Goal: Communication & Community: Answer question/provide support

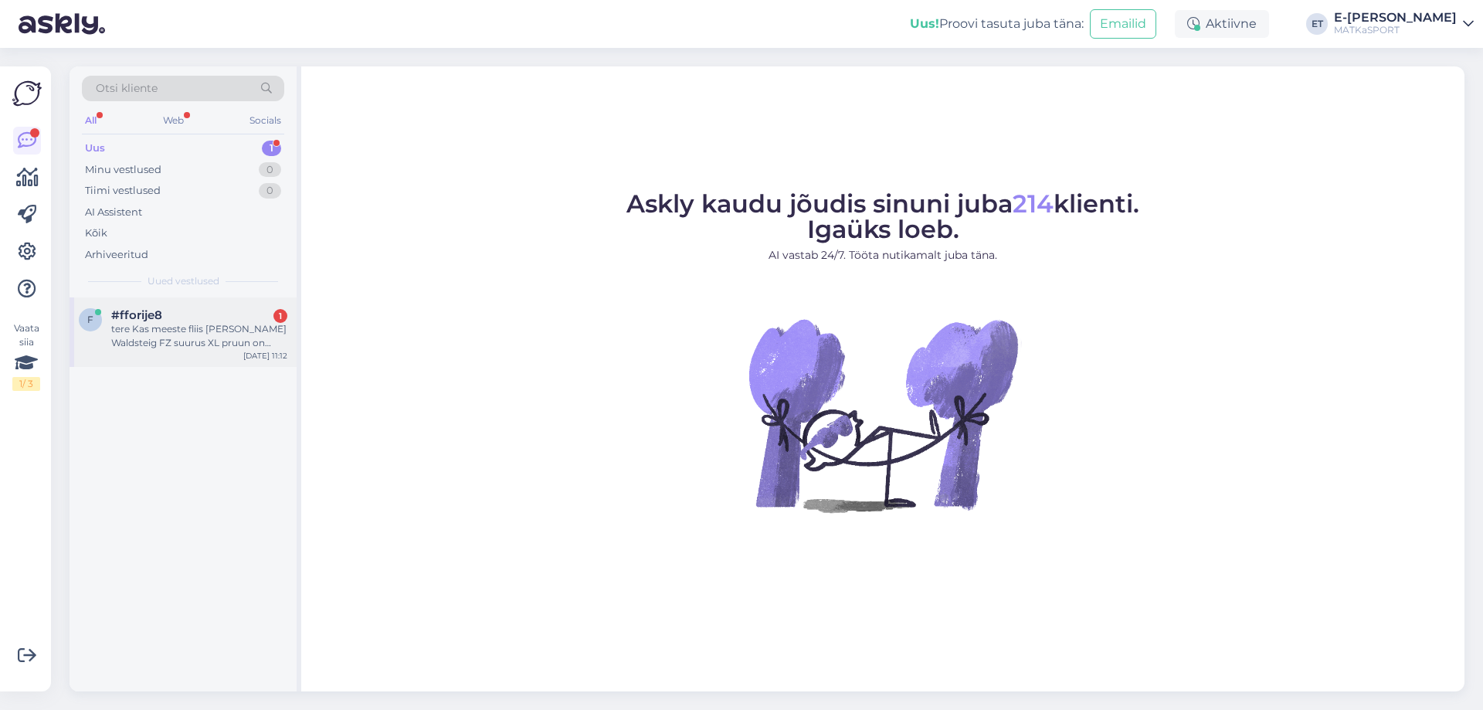
click at [158, 331] on div "tere Kas meeste fliis [PERSON_NAME] Waldsteig FZ suurus XL pruun on saadaval Ül…" at bounding box center [199, 336] width 176 height 28
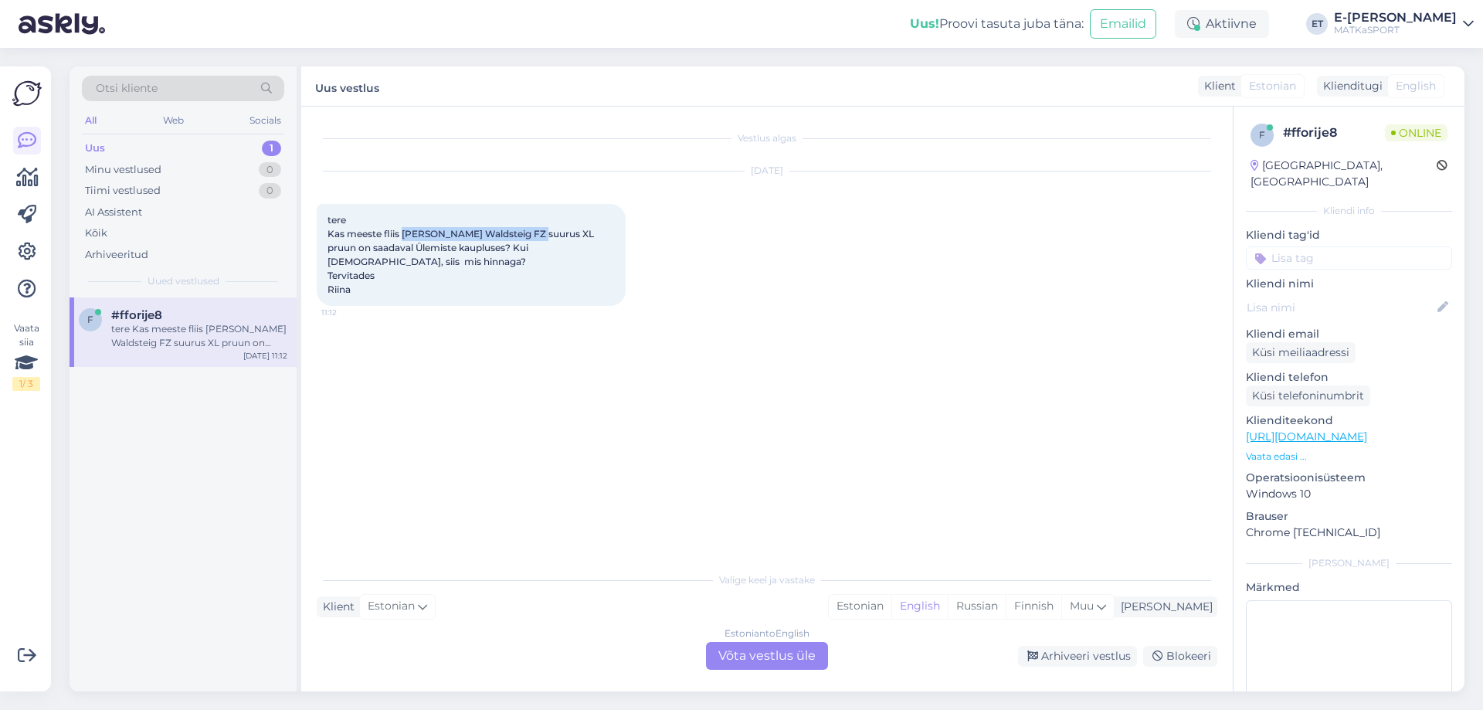
drag, startPoint x: 403, startPoint y: 233, endPoint x: 533, endPoint y: 229, distance: 129.8
click at [533, 229] on span "tere Kas meeste fliis [PERSON_NAME] Waldsteig FZ suurus XL pruun on saadaval Ül…" at bounding box center [461, 254] width 269 height 81
copy span "[PERSON_NAME] Waldsteig FZ"
click at [621, 467] on div "Vestlus algas [DATE] tere Kas meeste fliis [PERSON_NAME] Waldsteig FZ suurus XL…" at bounding box center [774, 336] width 914 height 428
click at [891, 601] on div "Estonian" at bounding box center [860, 606] width 63 height 23
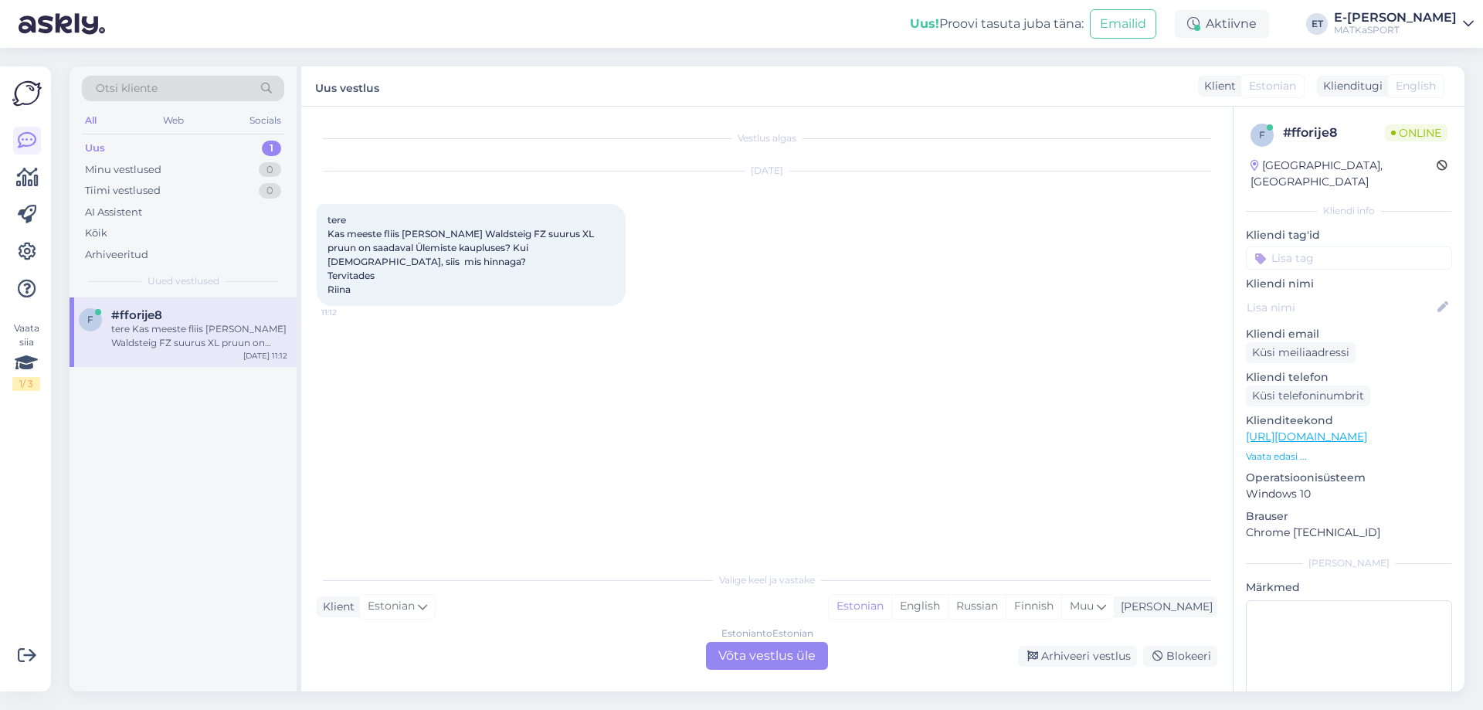
click at [805, 660] on div "Estonian to Estonian Võta vestlus üle" at bounding box center [767, 656] width 122 height 28
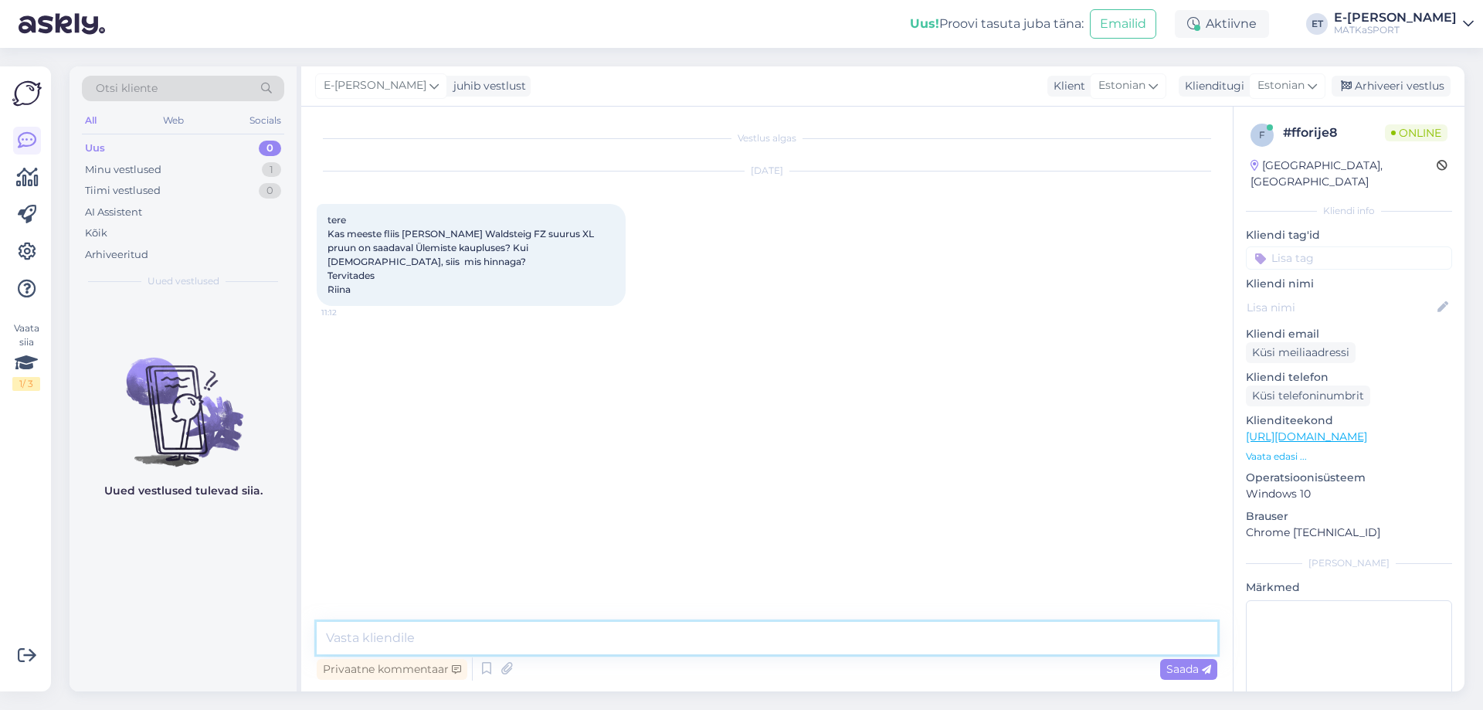
click at [524, 630] on textarea at bounding box center [767, 638] width 901 height 32
type textarea "Tere! Soovitud toodet suuruses XL meil saadaval ei ole."
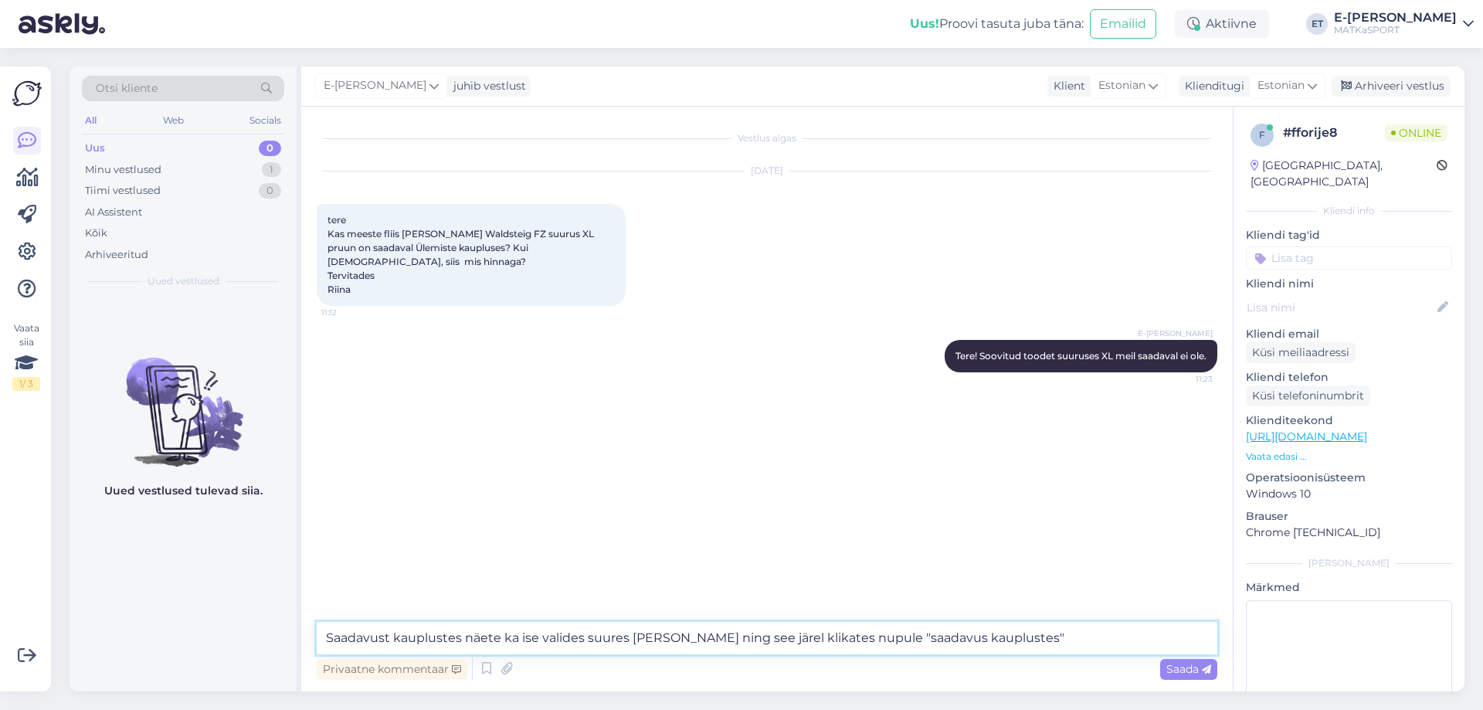
drag, startPoint x: 497, startPoint y: 634, endPoint x: 458, endPoint y: 641, distance: 39.2
click at [458, 641] on textarea "Saadavust kauplustes näete ka ise valides suures [PERSON_NAME] ning see järel k…" at bounding box center [767, 638] width 901 height 32
click at [539, 633] on textarea "Saadavust kauplustes saate ka ise valides suures [PERSON_NAME] ning see järel k…" at bounding box center [767, 638] width 901 height 32
click at [1076, 638] on textarea "Saadavust kauplustes saate ka ise vaadata valides suures [PERSON_NAME] ning see…" at bounding box center [767, 638] width 901 height 32
click at [491, 637] on textarea "Saadavust kauplustes saate ka ise vaadata valides suures [PERSON_NAME] ning see…" at bounding box center [767, 638] width 901 height 32
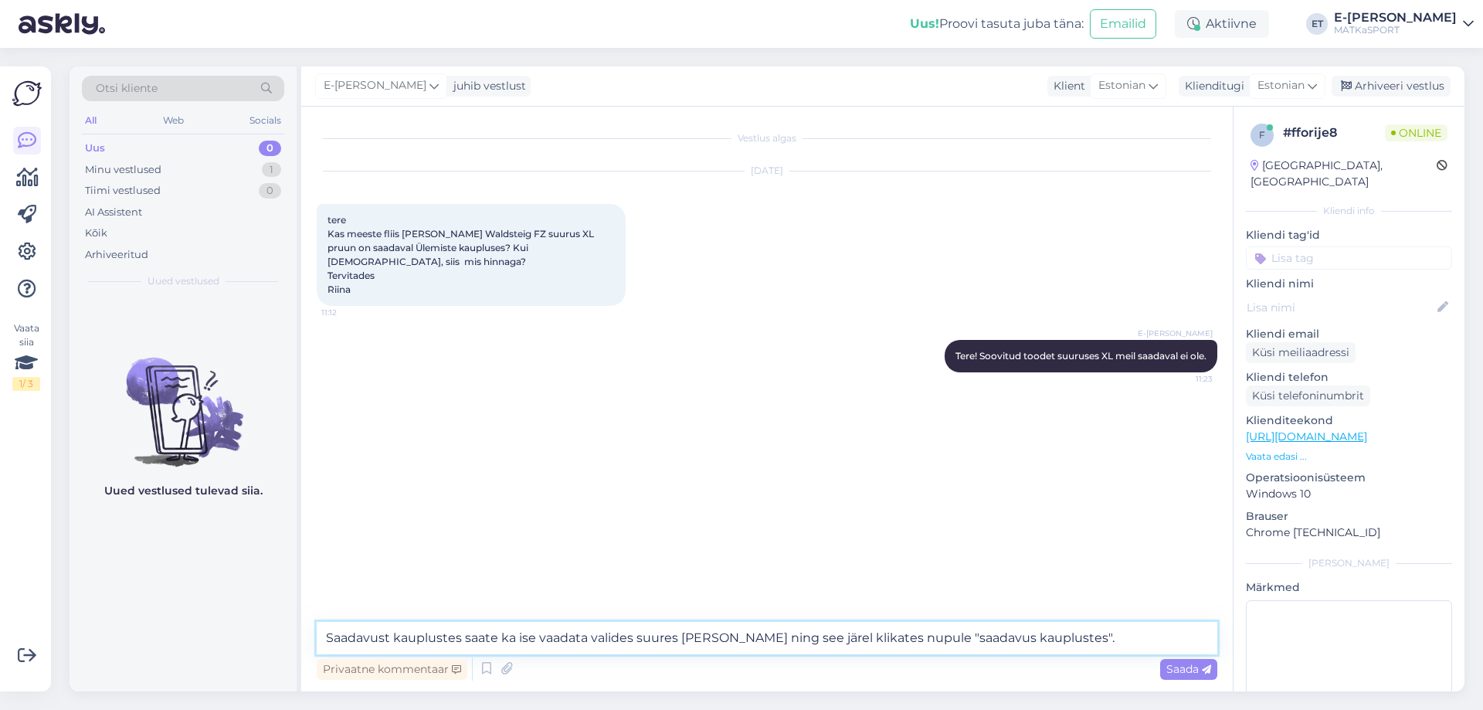
drag, startPoint x: 497, startPoint y: 637, endPoint x: 466, endPoint y: 640, distance: 31.8
click at [466, 640] on textarea "Saadavust kauplustes saate ka ise vaadata valides suures [PERSON_NAME] ning see…" at bounding box center [767, 638] width 901 height 32
click at [518, 636] on textarea "Saadavust kauplustes on Teil ka ise vaadata valides suures [PERSON_NAME] ning s…" at bounding box center [767, 638] width 901 height 32
click at [653, 638] on textarea "Saadavust kauplustes on Teil ka võimalus ise vaadata valides suures [PERSON_NAM…" at bounding box center [767, 638] width 901 height 32
type textarea "Saadavust kauplustes on Teil ka võimalus ise vaadata, valides suures [PERSON_NA…"
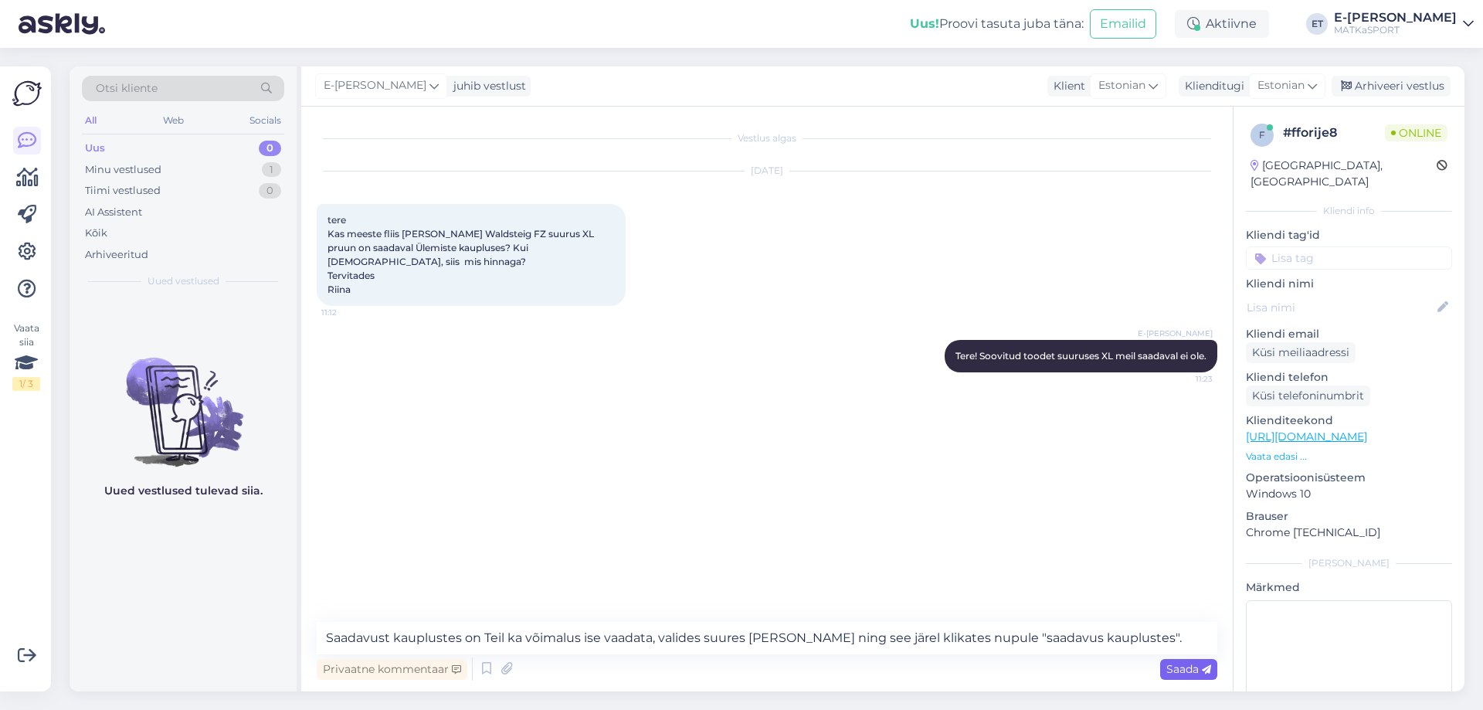
click at [1177, 668] on span "Saada" at bounding box center [1188, 669] width 45 height 14
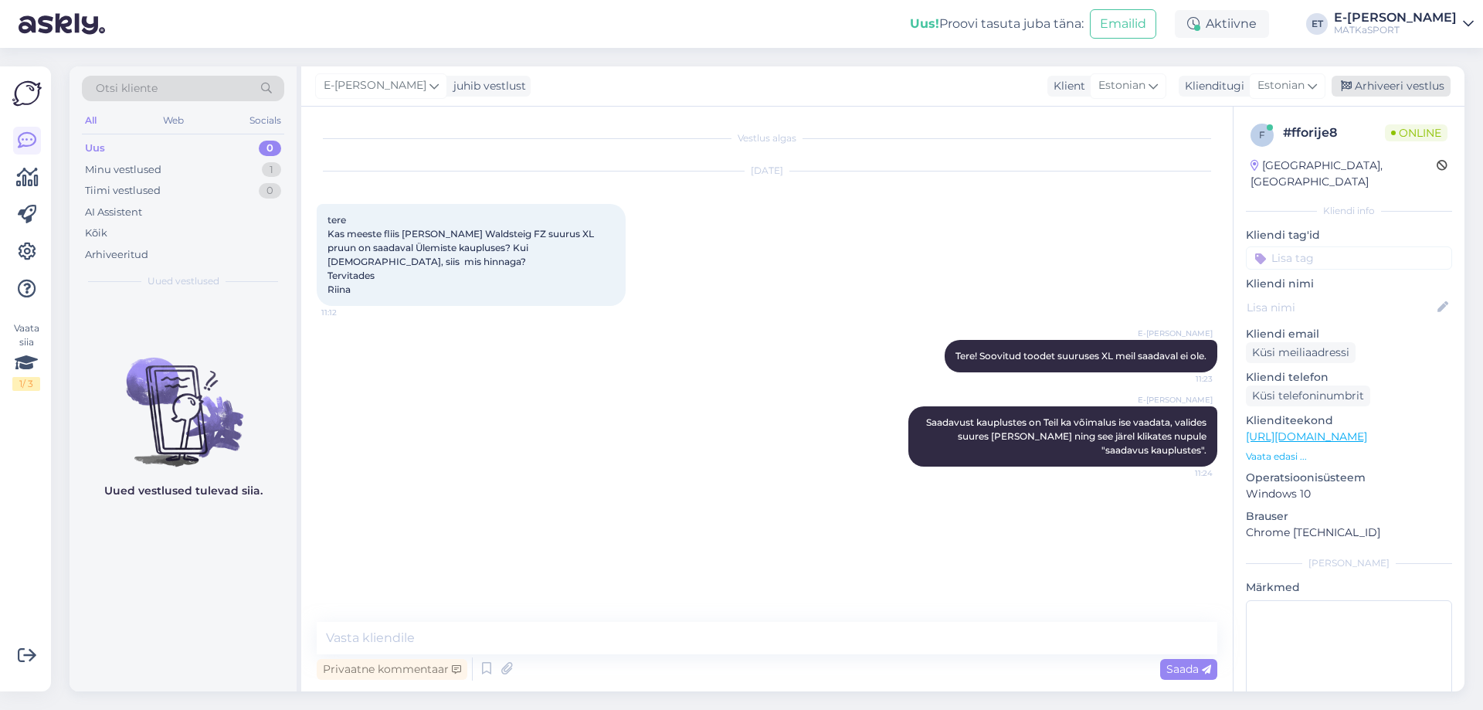
click at [1357, 87] on div "Arhiveeri vestlus" at bounding box center [1391, 86] width 119 height 21
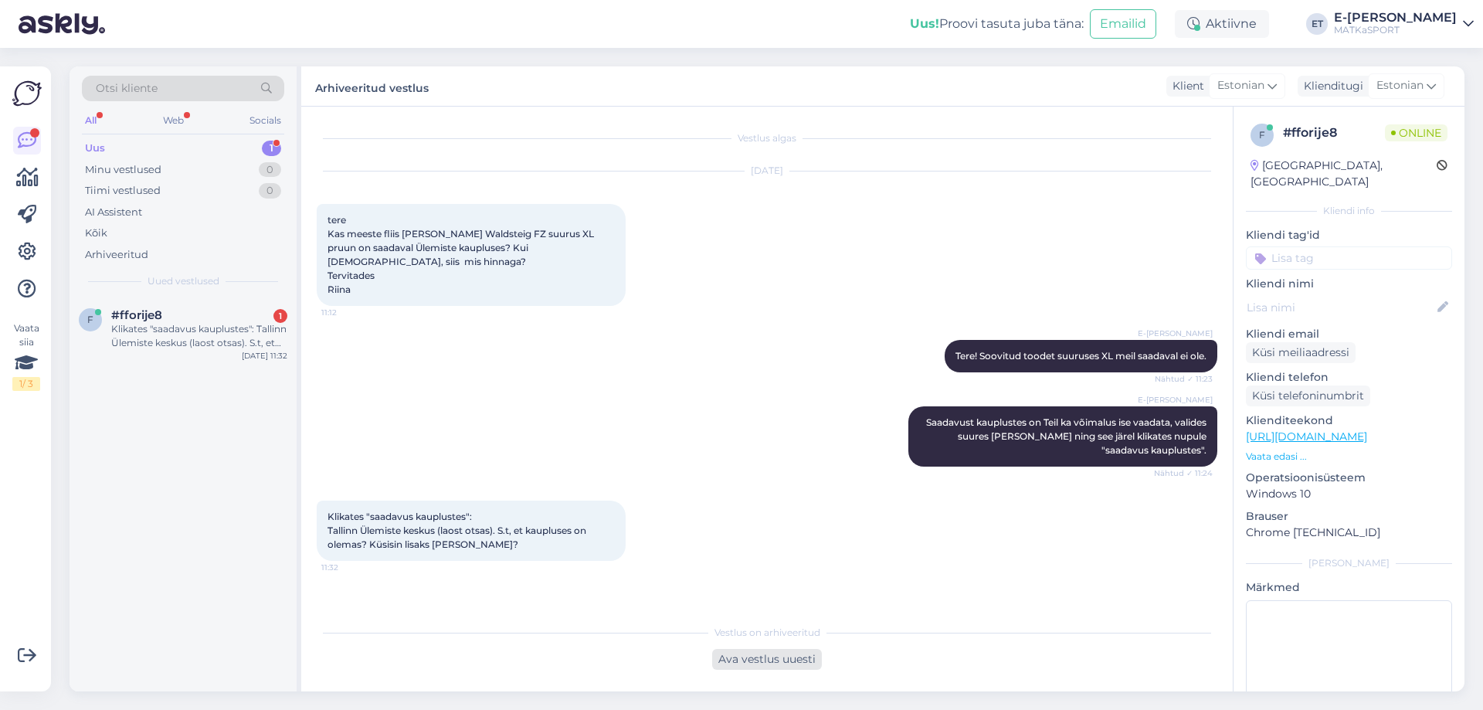
click at [779, 660] on div "Ava vestlus uuesti" at bounding box center [767, 659] width 110 height 21
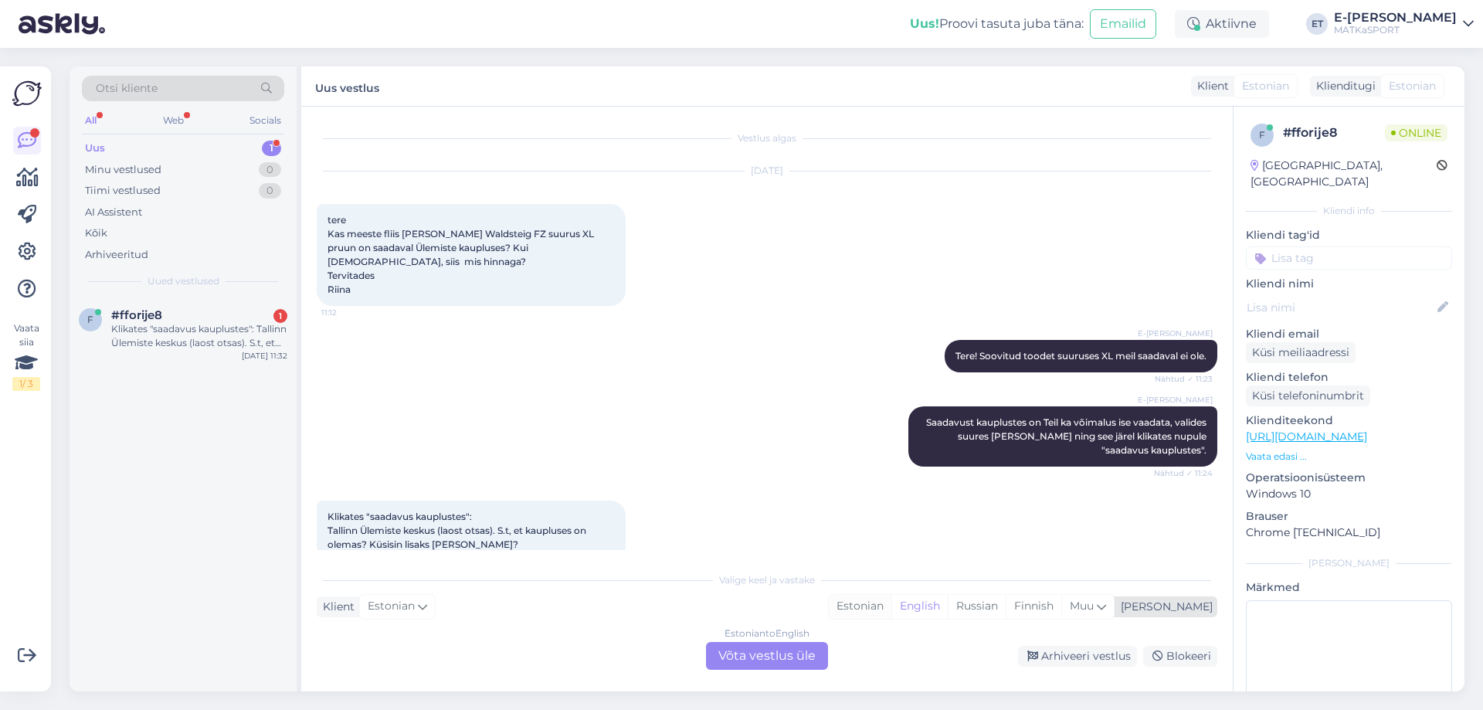
click at [891, 602] on div "Estonian" at bounding box center [860, 606] width 63 height 23
click at [775, 659] on div "Estonian to Estonian Võta vestlus üle" at bounding box center [767, 656] width 122 height 28
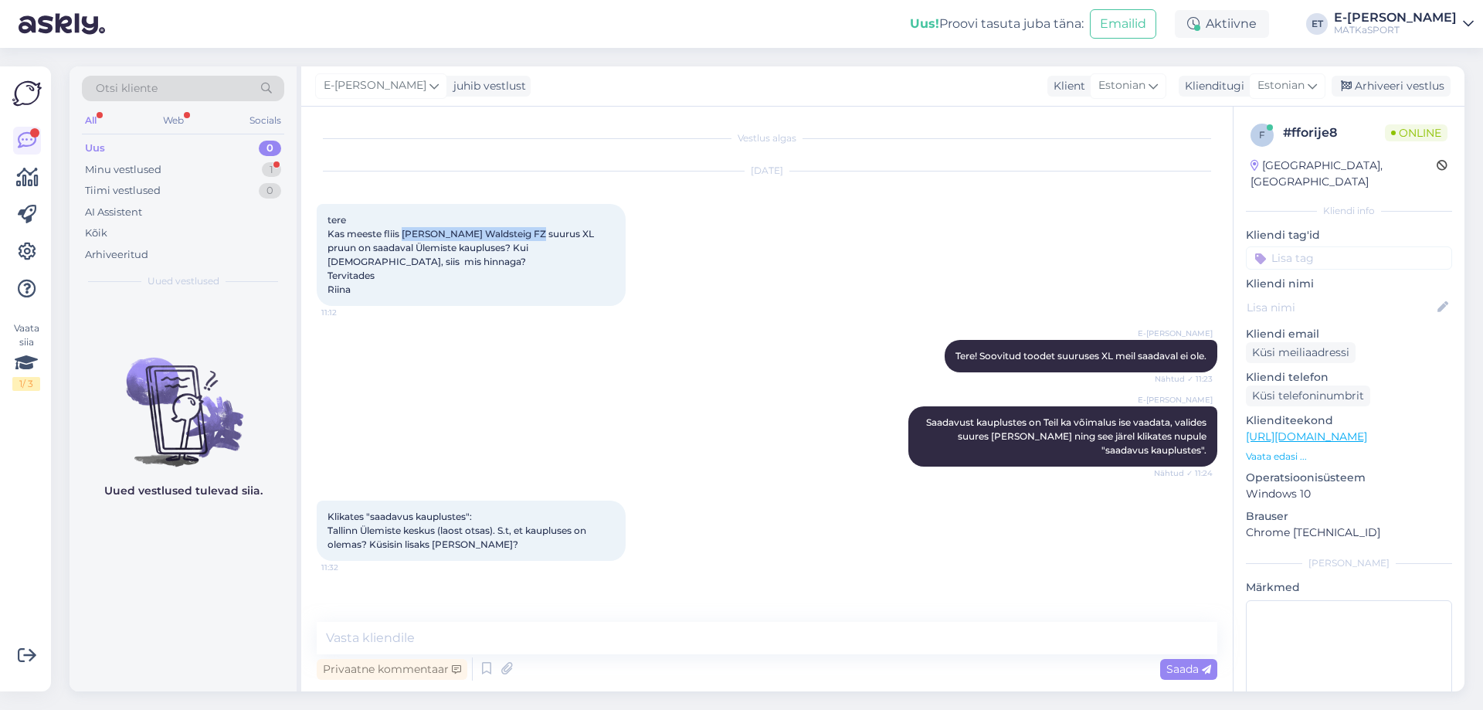
drag, startPoint x: 404, startPoint y: 232, endPoint x: 532, endPoint y: 230, distance: 128.2
click at [532, 230] on span "tere Kas meeste fliis [PERSON_NAME] Waldsteig FZ suurus XL pruun on saadaval Ül…" at bounding box center [461, 254] width 269 height 81
copy span "[PERSON_NAME] Waldsteig FZ"
click at [451, 633] on textarea at bounding box center [767, 638] width 901 height 32
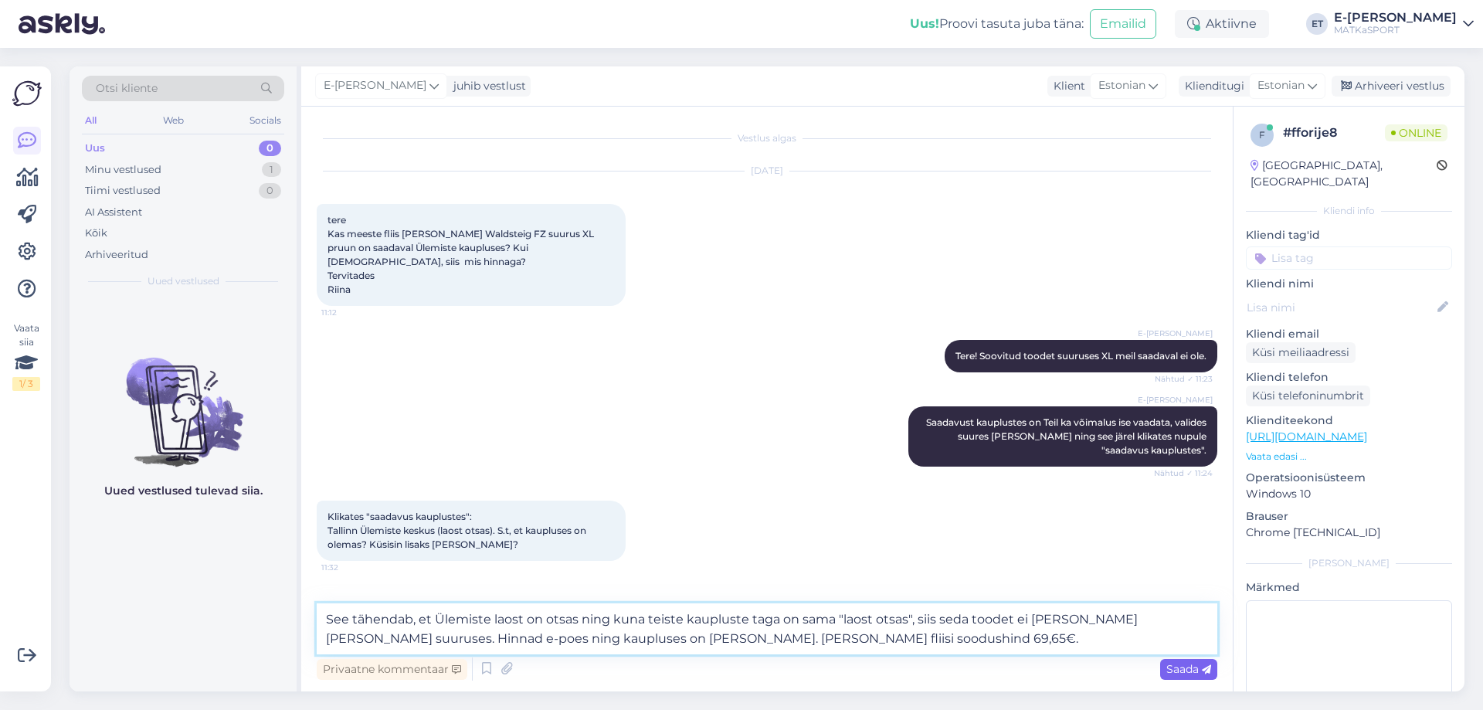
type textarea "See tähendab, et Ülemiste laost on otsas ning kuna teiste kaupluste taga on sam…"
click at [1180, 670] on span "Saada" at bounding box center [1188, 669] width 45 height 14
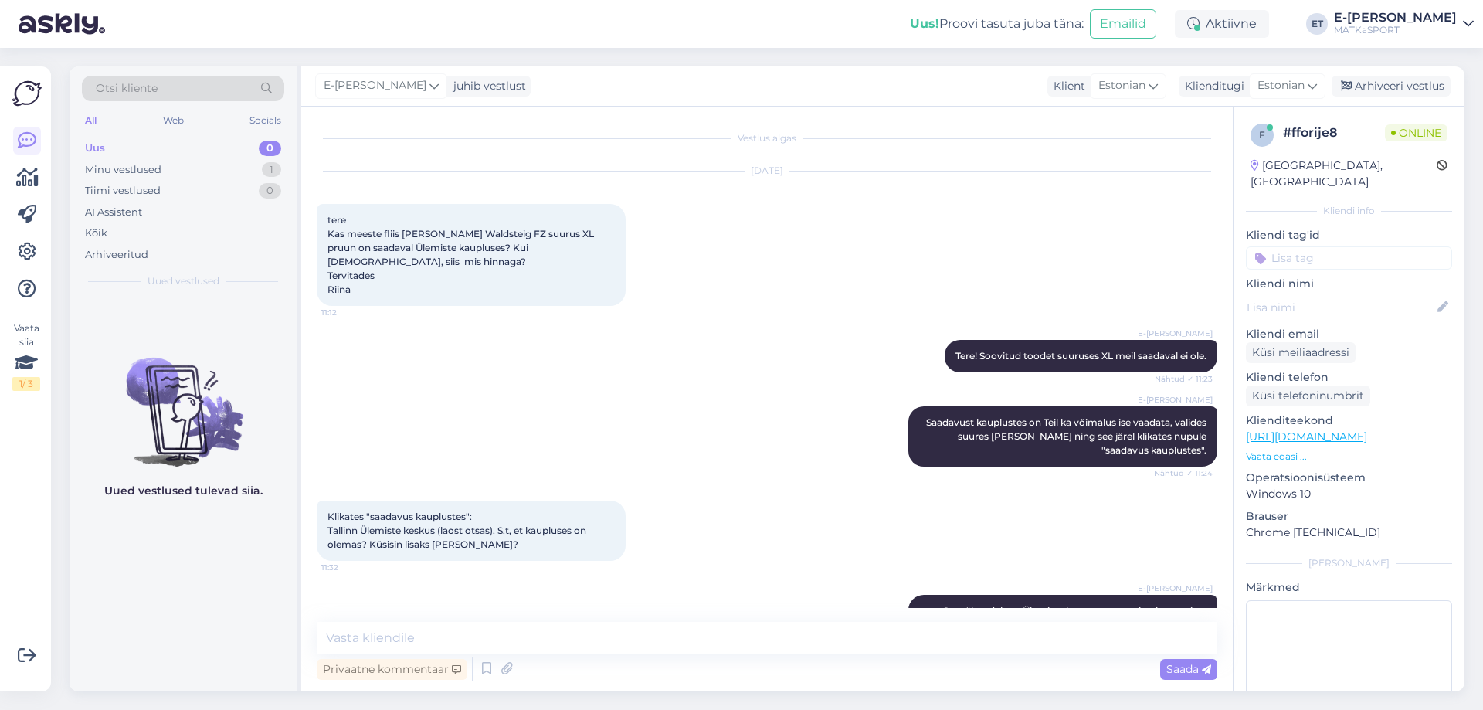
scroll to position [64, 0]
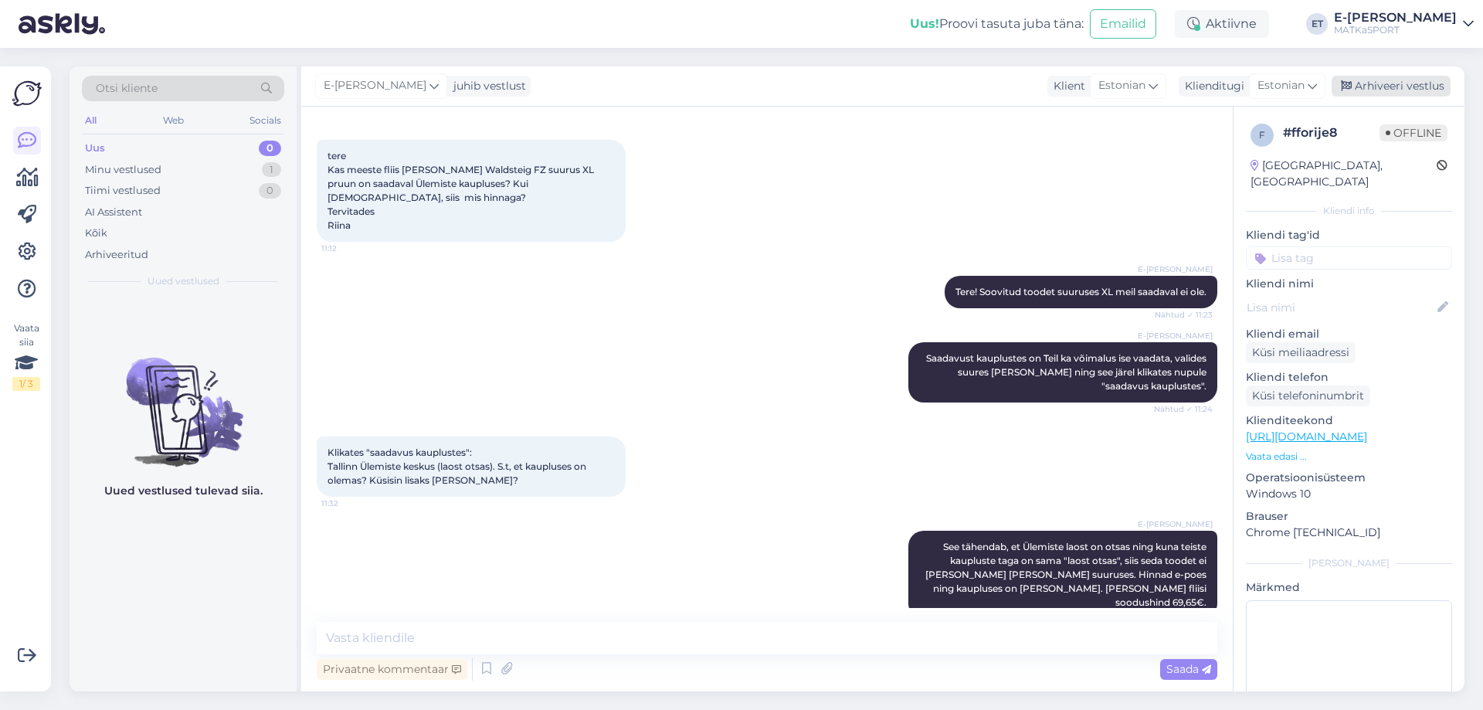
click at [1364, 83] on div "Arhiveeri vestlus" at bounding box center [1391, 86] width 119 height 21
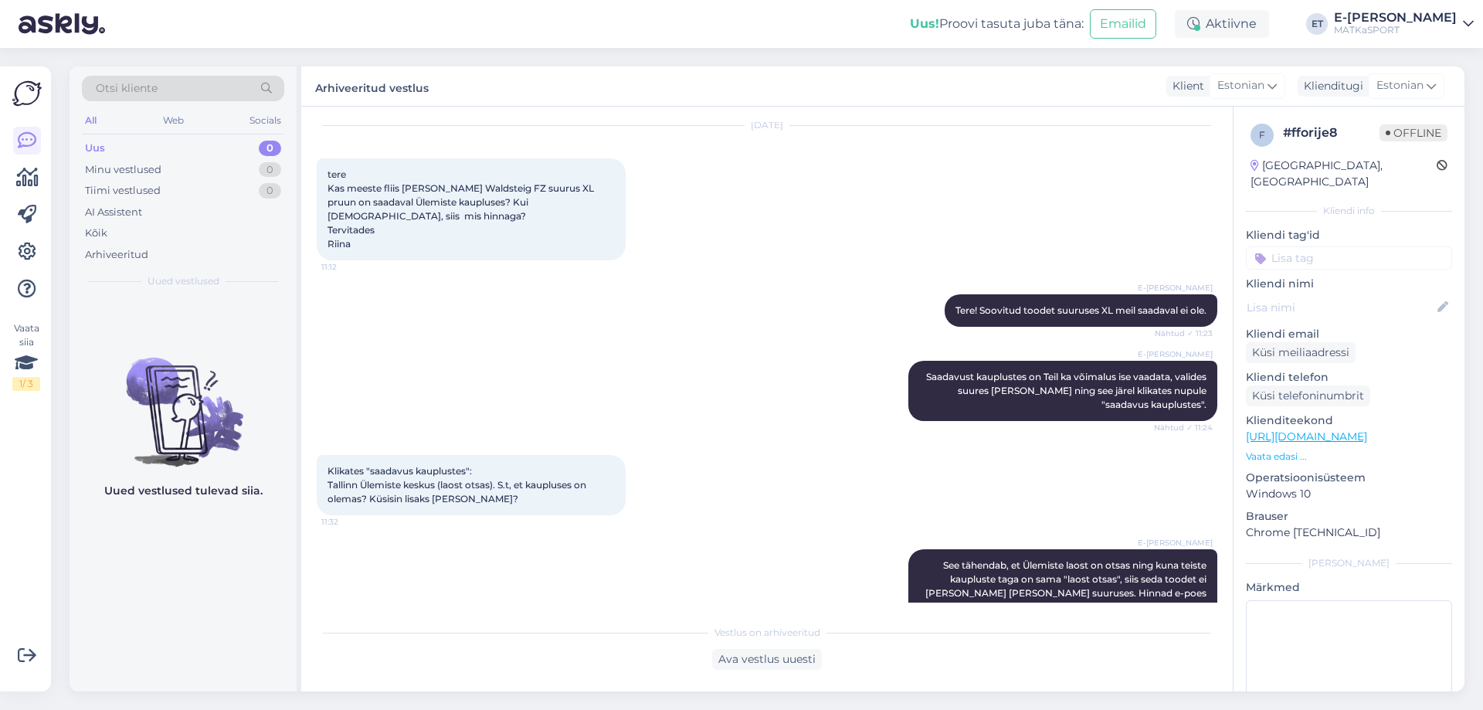
scroll to position [70, 0]
